Goal: Information Seeking & Learning: Learn about a topic

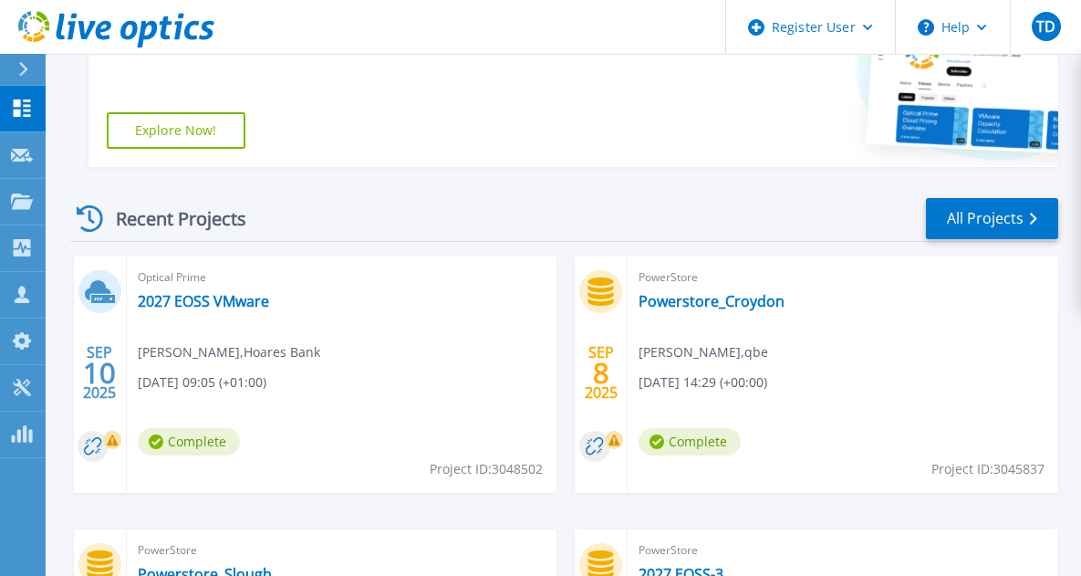
scroll to position [380, 0]
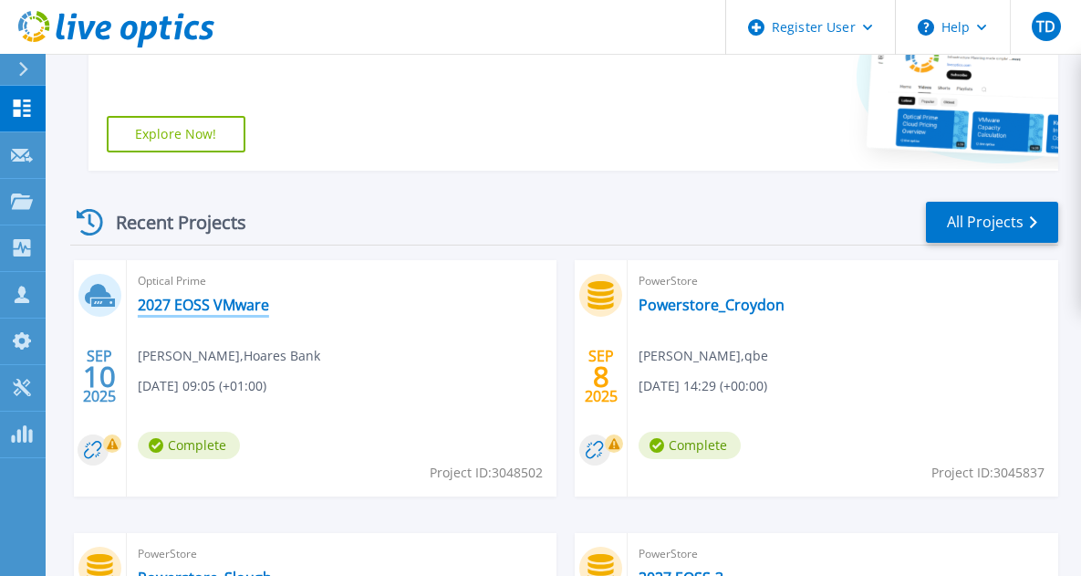
click at [235, 313] on link "2027 EOSS VMware" at bounding box center [203, 305] width 131 height 18
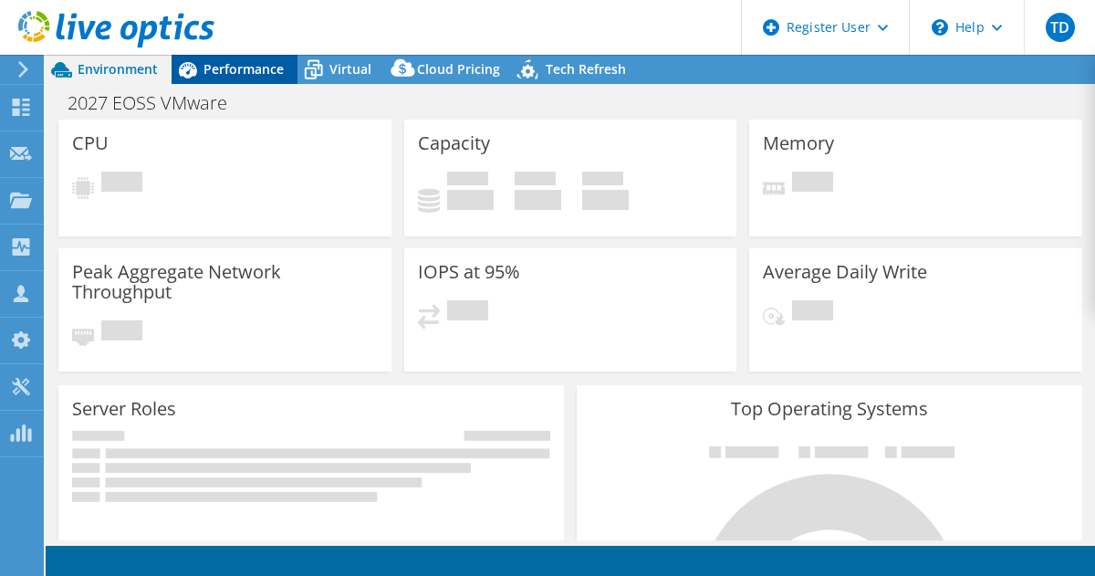
click at [263, 68] on span "Performance" at bounding box center [243, 68] width 80 height 17
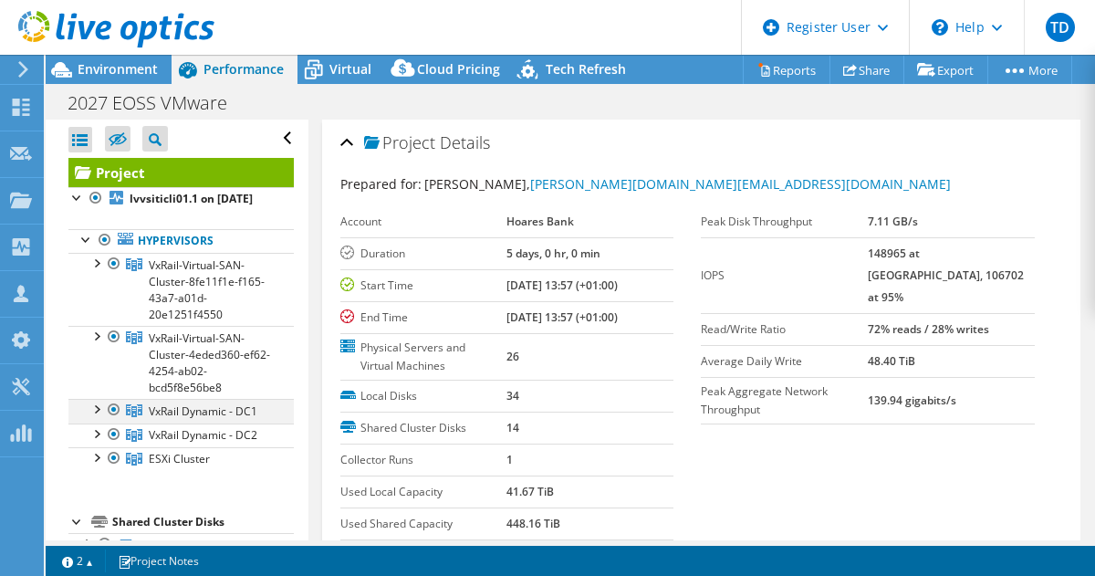
click at [97, 417] on div at bounding box center [96, 408] width 18 height 18
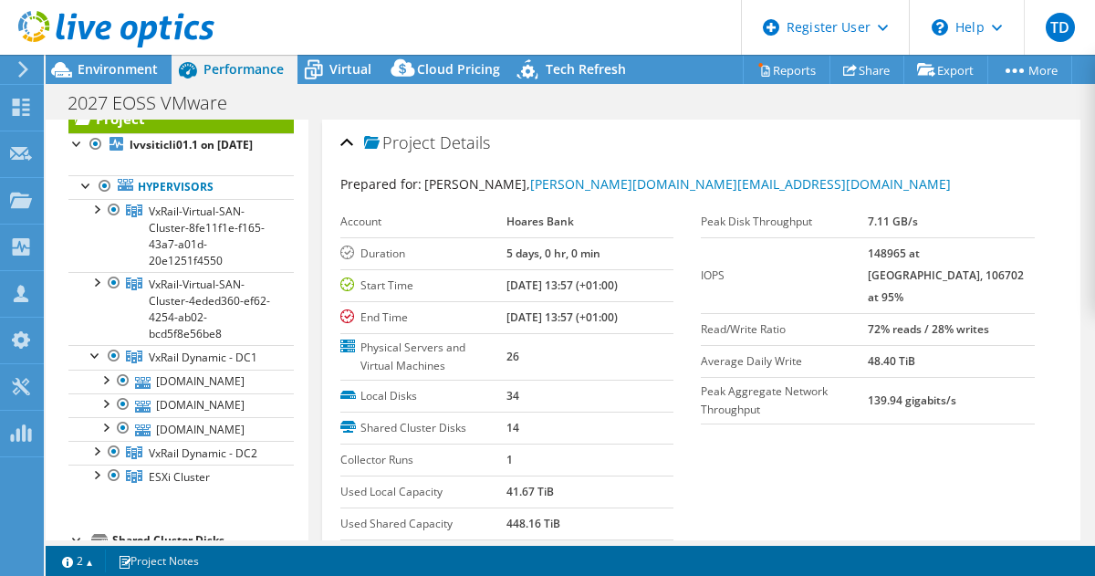
scroll to position [114, 0]
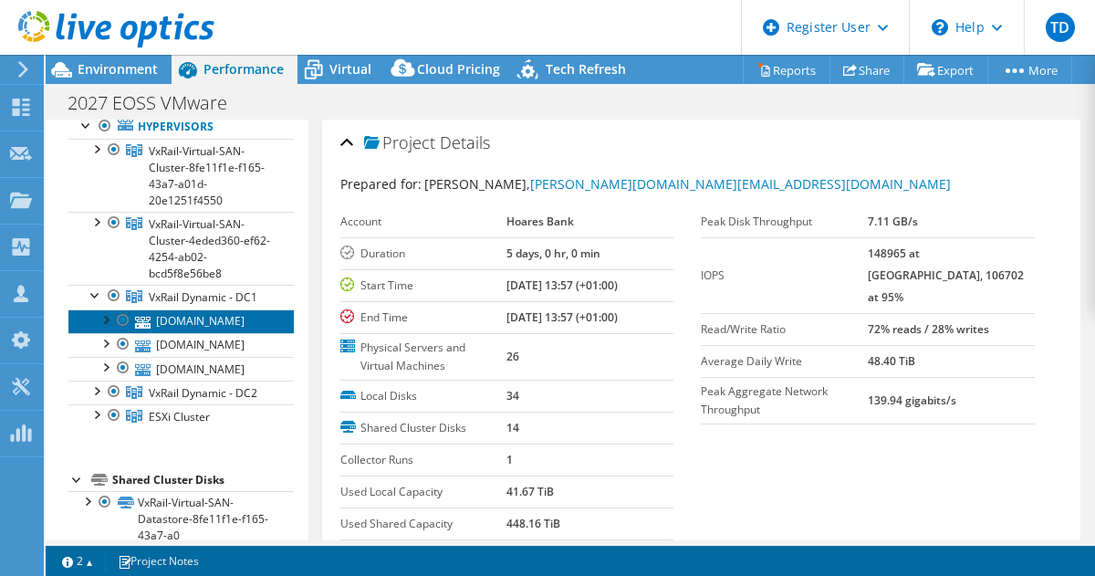
click at [213, 333] on link "[DOMAIN_NAME]" at bounding box center [180, 321] width 225 height 24
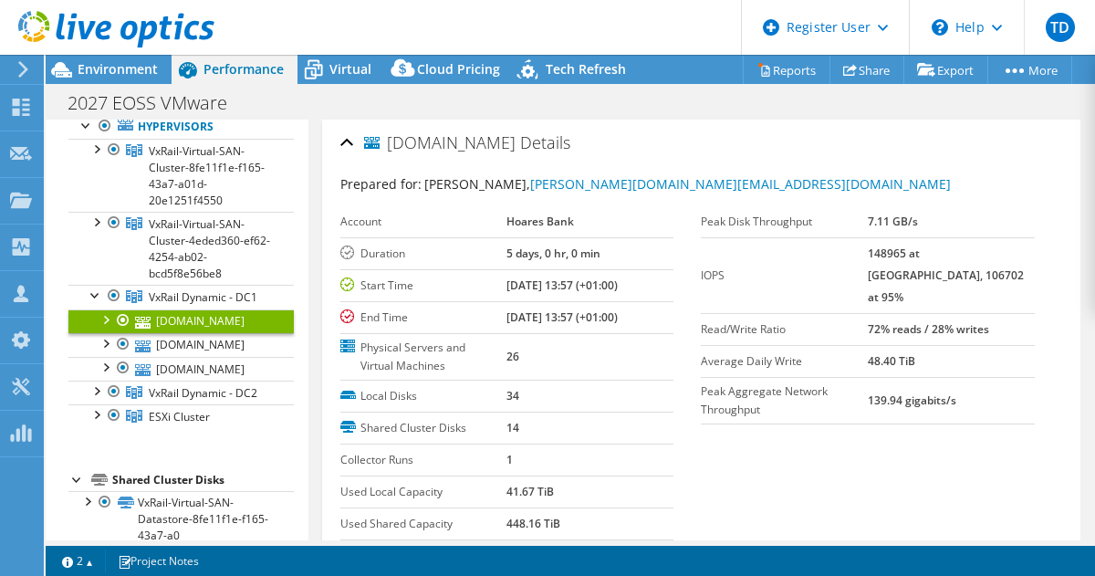
click at [110, 328] on div at bounding box center [105, 318] width 18 height 18
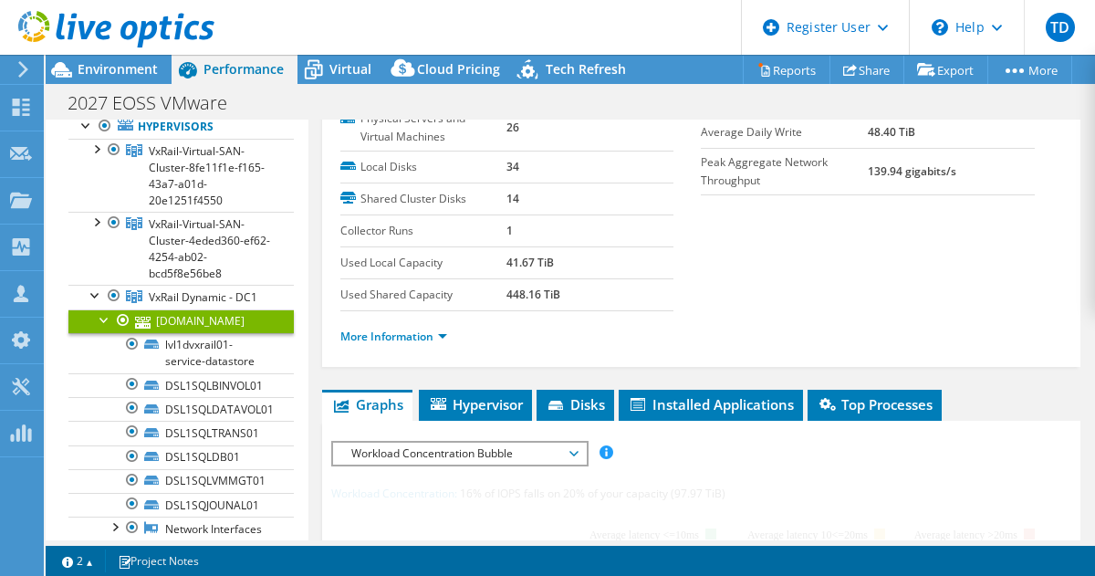
scroll to position [209, 0]
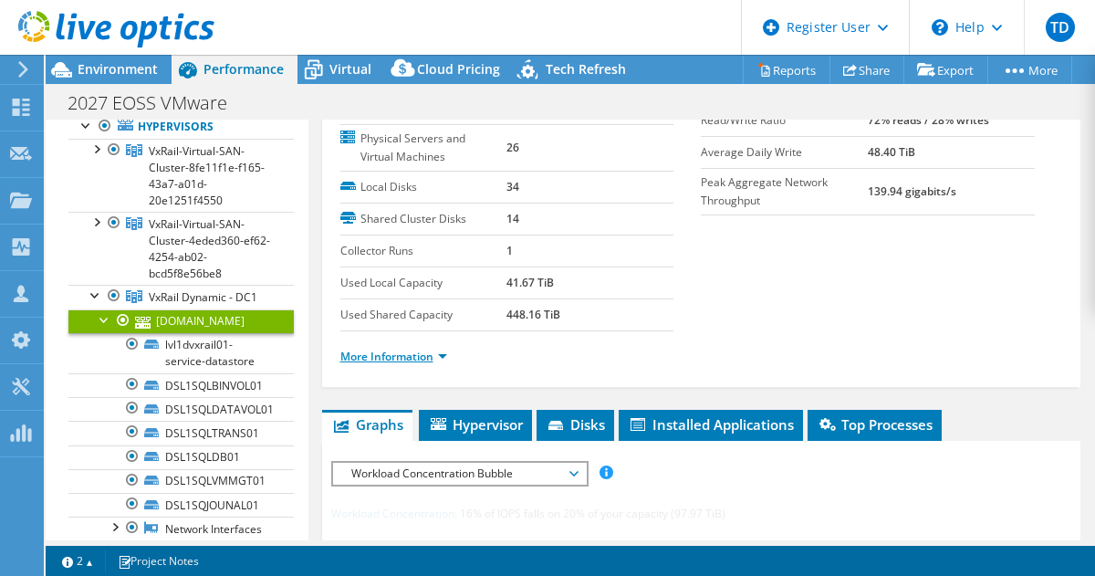
click at [432, 358] on link "More Information" at bounding box center [393, 357] width 107 height 16
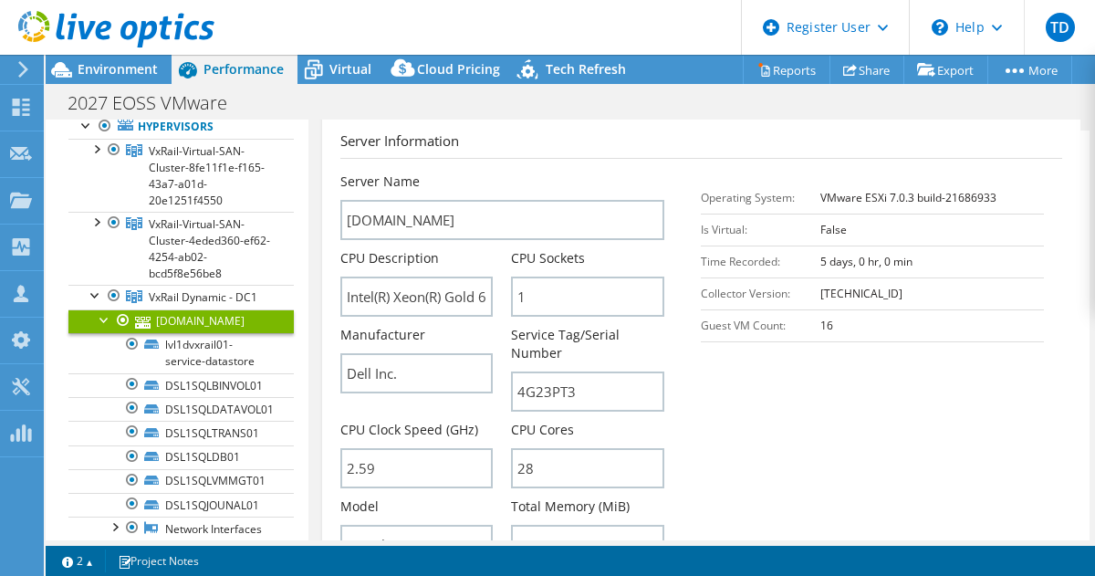
scroll to position [407, 0]
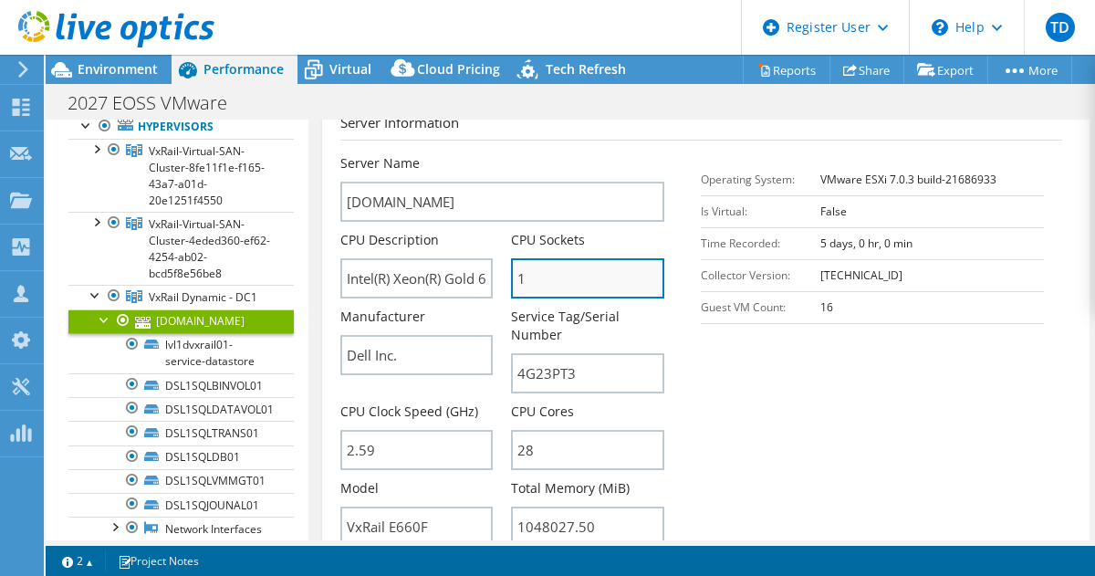
click at [535, 278] on input "1" at bounding box center [587, 278] width 153 height 40
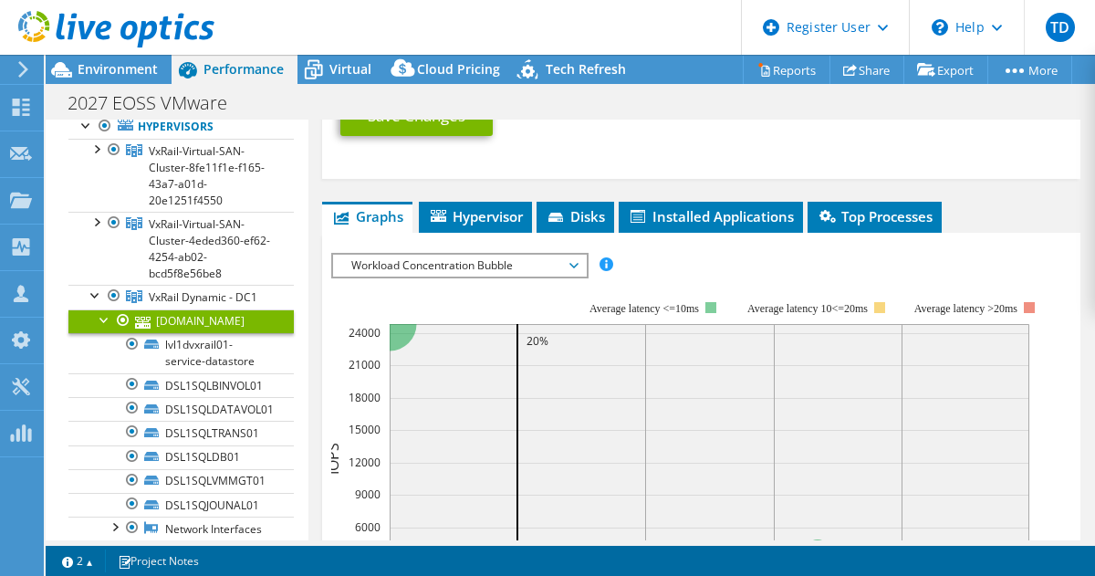
scroll to position [1253, 0]
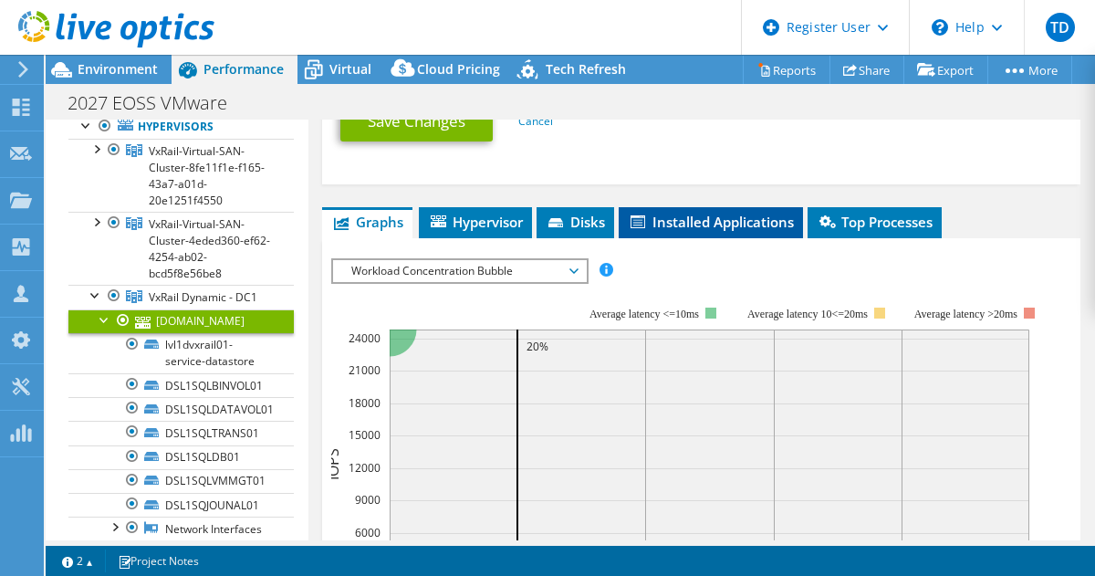
click at [700, 227] on span "Installed Applications" at bounding box center [711, 222] width 166 height 18
